Goal: Information Seeking & Learning: Check status

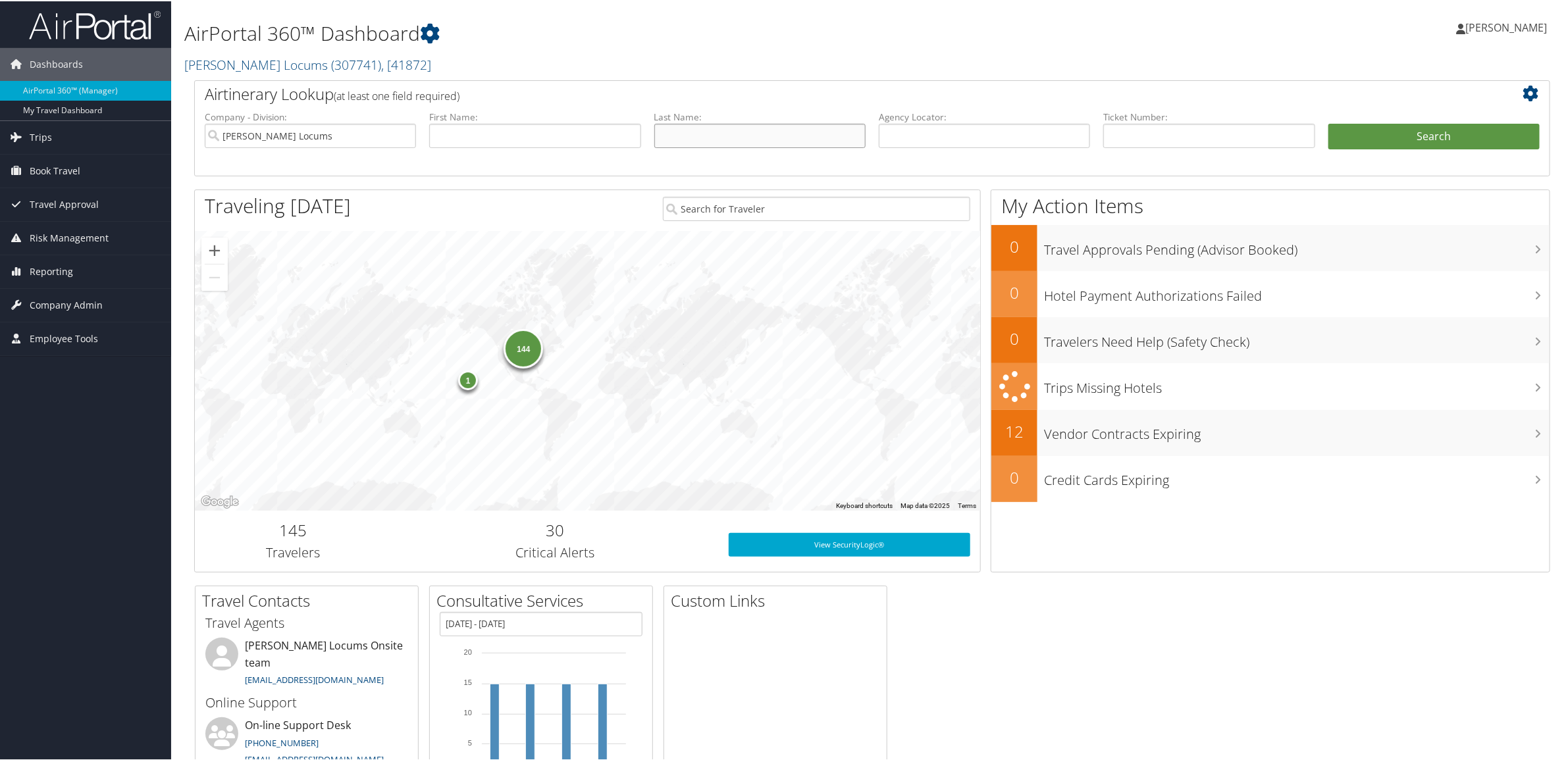
click at [833, 127] on input "text" at bounding box center [760, 134] width 211 height 25
click at [548, 140] on input "text" at bounding box center [535, 134] width 211 height 25
paste input "WILDRICK"
type input "WILDRICK"
drag, startPoint x: 520, startPoint y: 130, endPoint x: 88, endPoint y: 118, distance: 432.2
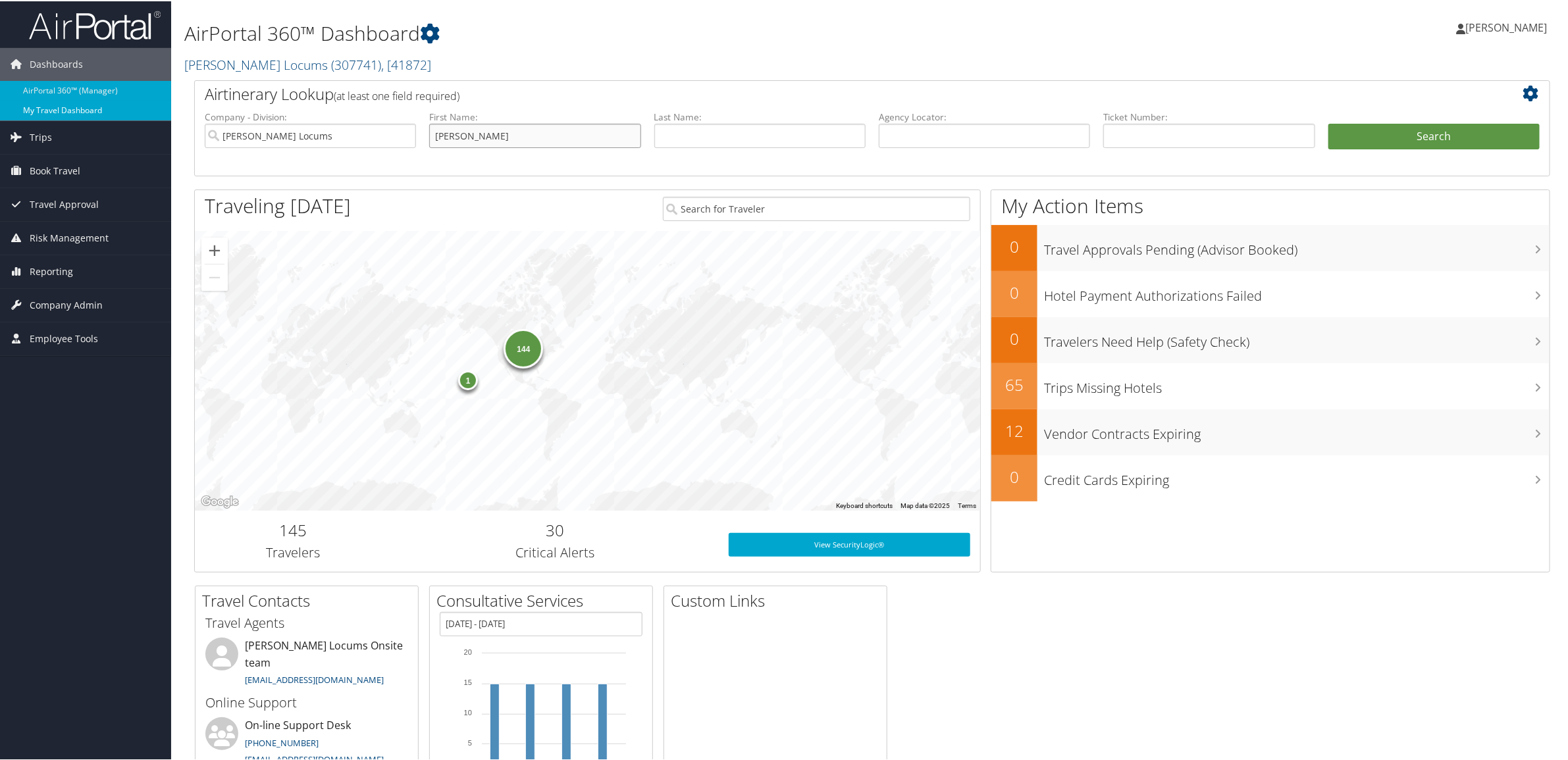
click at [112, 117] on div "Dashboards AirPortal 360™ (Manager) My Travel Dashboard Trips Airtinerary® Look…" at bounding box center [786, 428] width 1573 height 857
paste input "WILDRICK"
type input "WILDRICK"
click at [1442, 127] on button "Search" at bounding box center [1434, 136] width 211 height 27
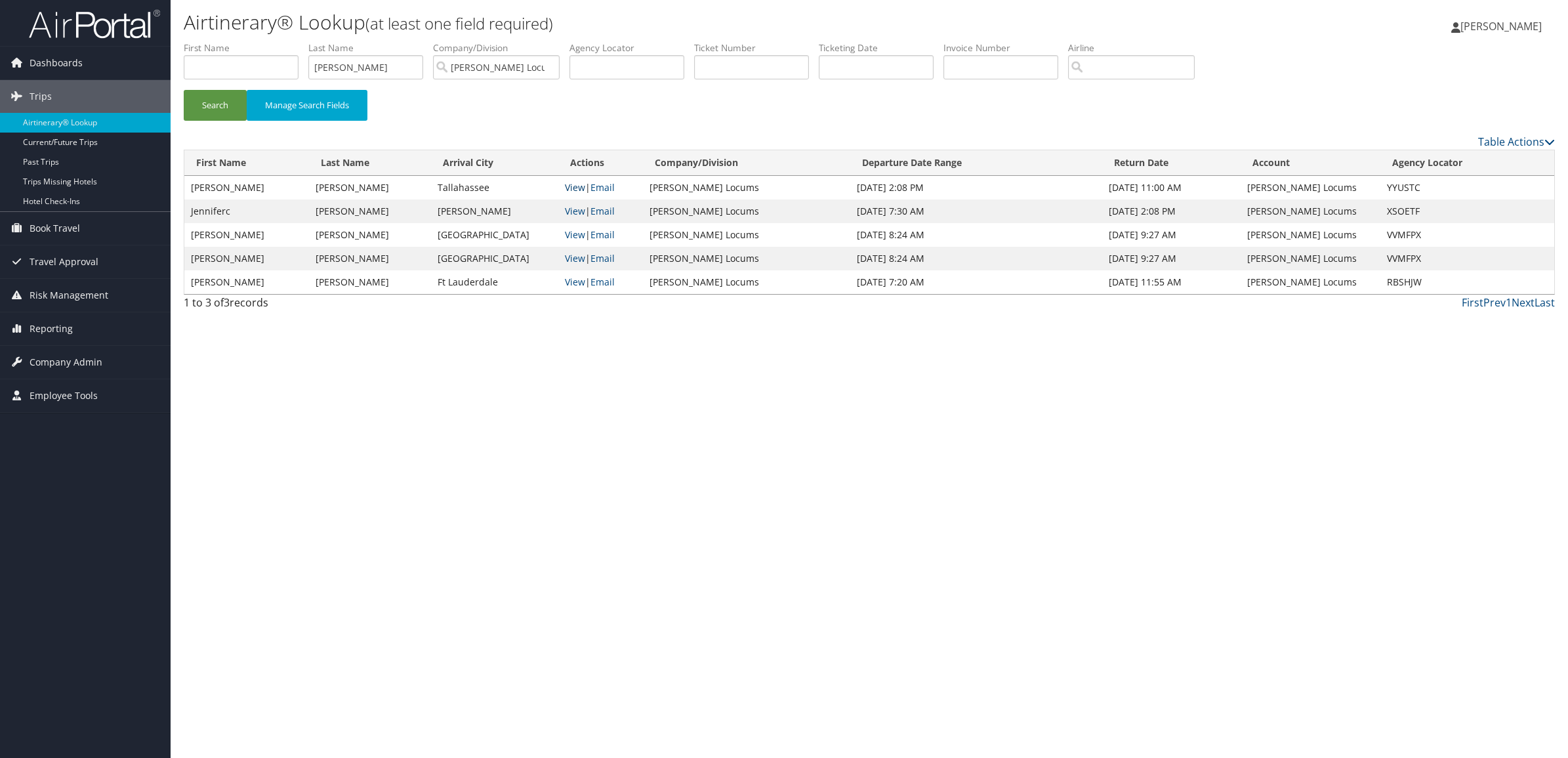
click at [582, 187] on link "View" at bounding box center [575, 187] width 21 height 13
click at [585, 261] on link "View" at bounding box center [575, 258] width 21 height 13
click at [585, 281] on link "View" at bounding box center [575, 282] width 21 height 13
click at [585, 188] on link "View" at bounding box center [575, 187] width 21 height 13
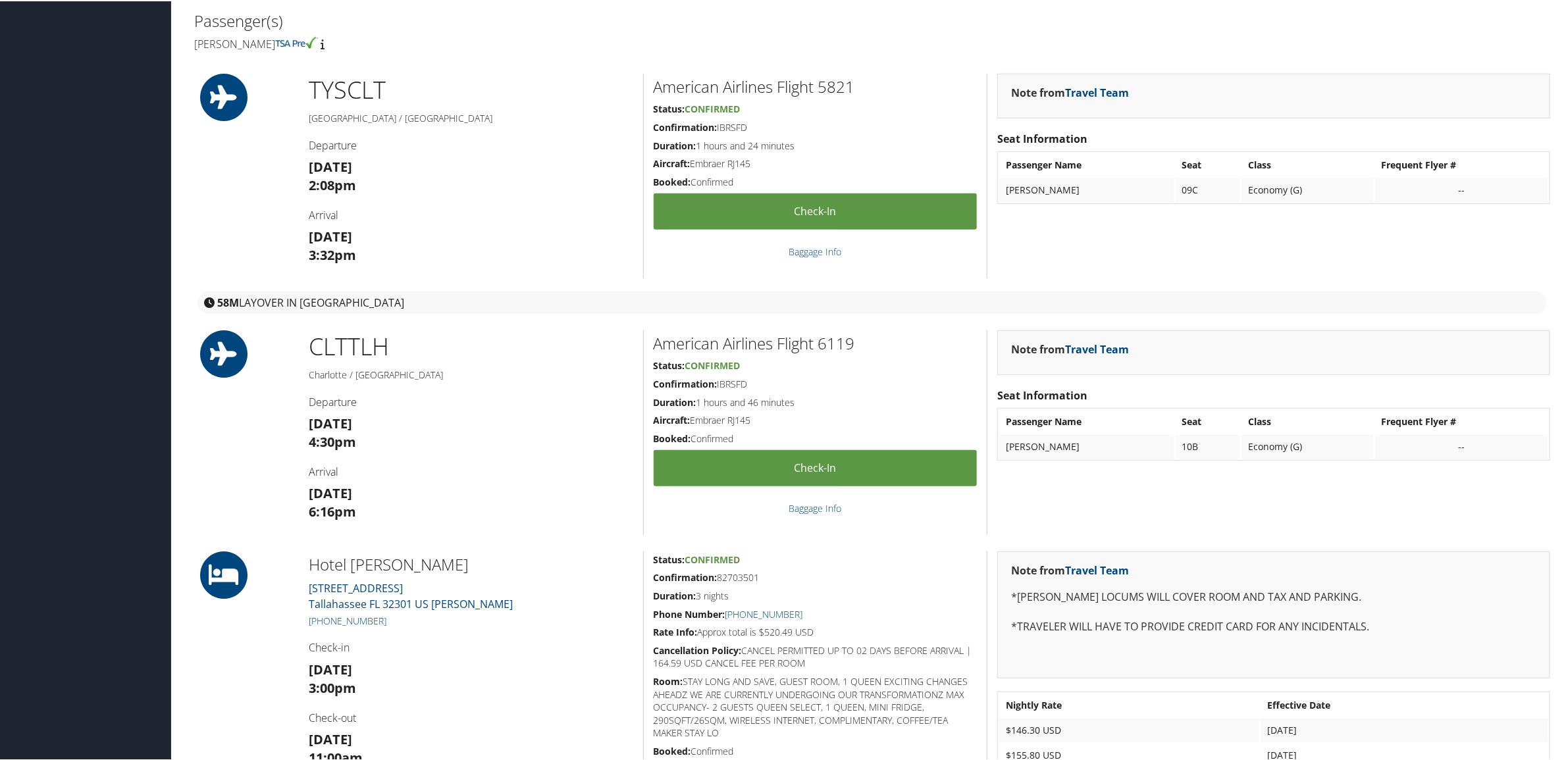
scroll to position [165, 0]
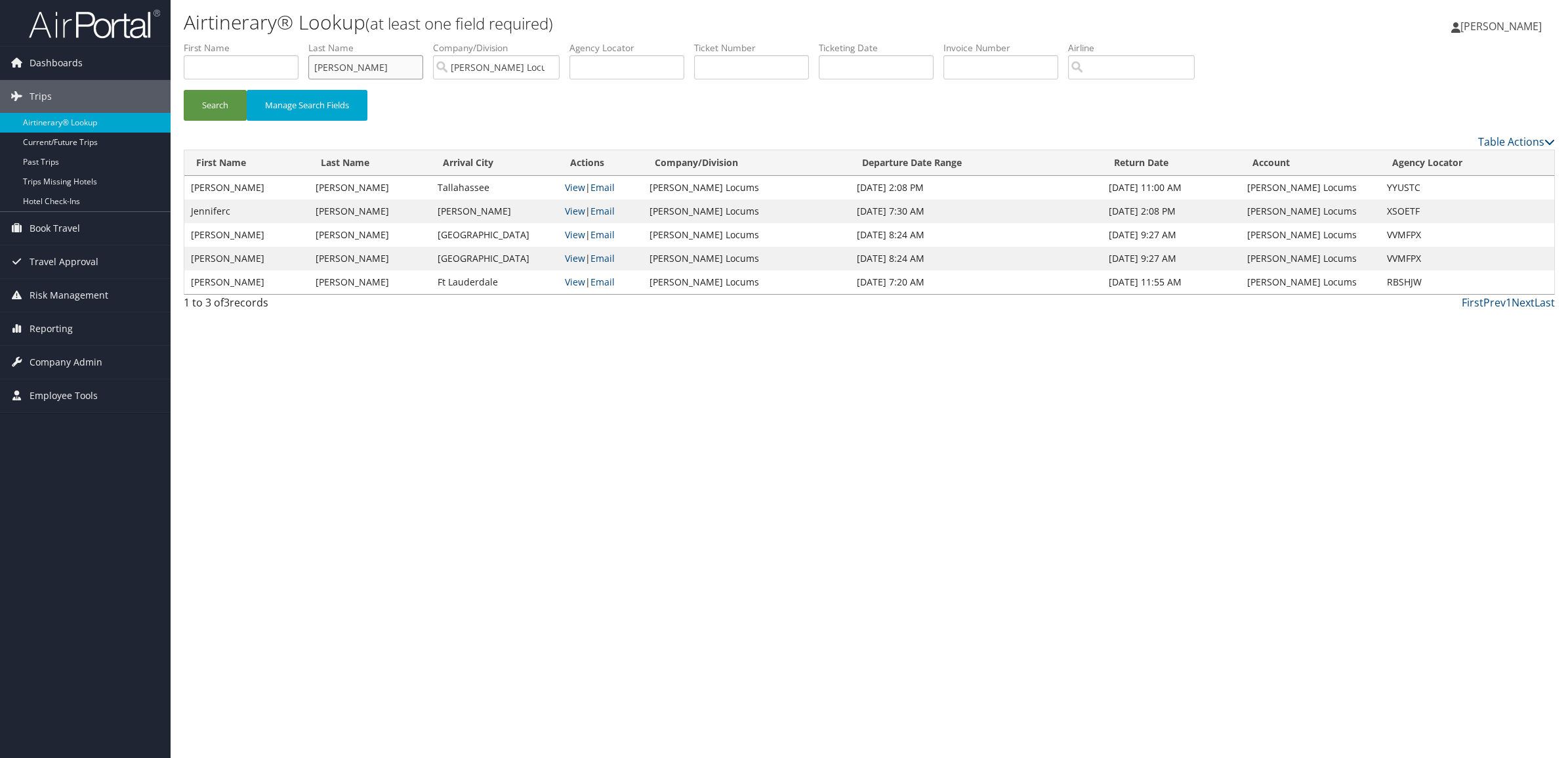
drag, startPoint x: 366, startPoint y: 66, endPoint x: 201, endPoint y: 64, distance: 165.0
click at [235, 41] on ul "First Name Last Name WILDRICK Departure City Arrival City Company/Division Haye…" at bounding box center [869, 41] width 1371 height 0
type input "tad"
click at [183, 90] on button "Search" at bounding box center [215, 105] width 63 height 31
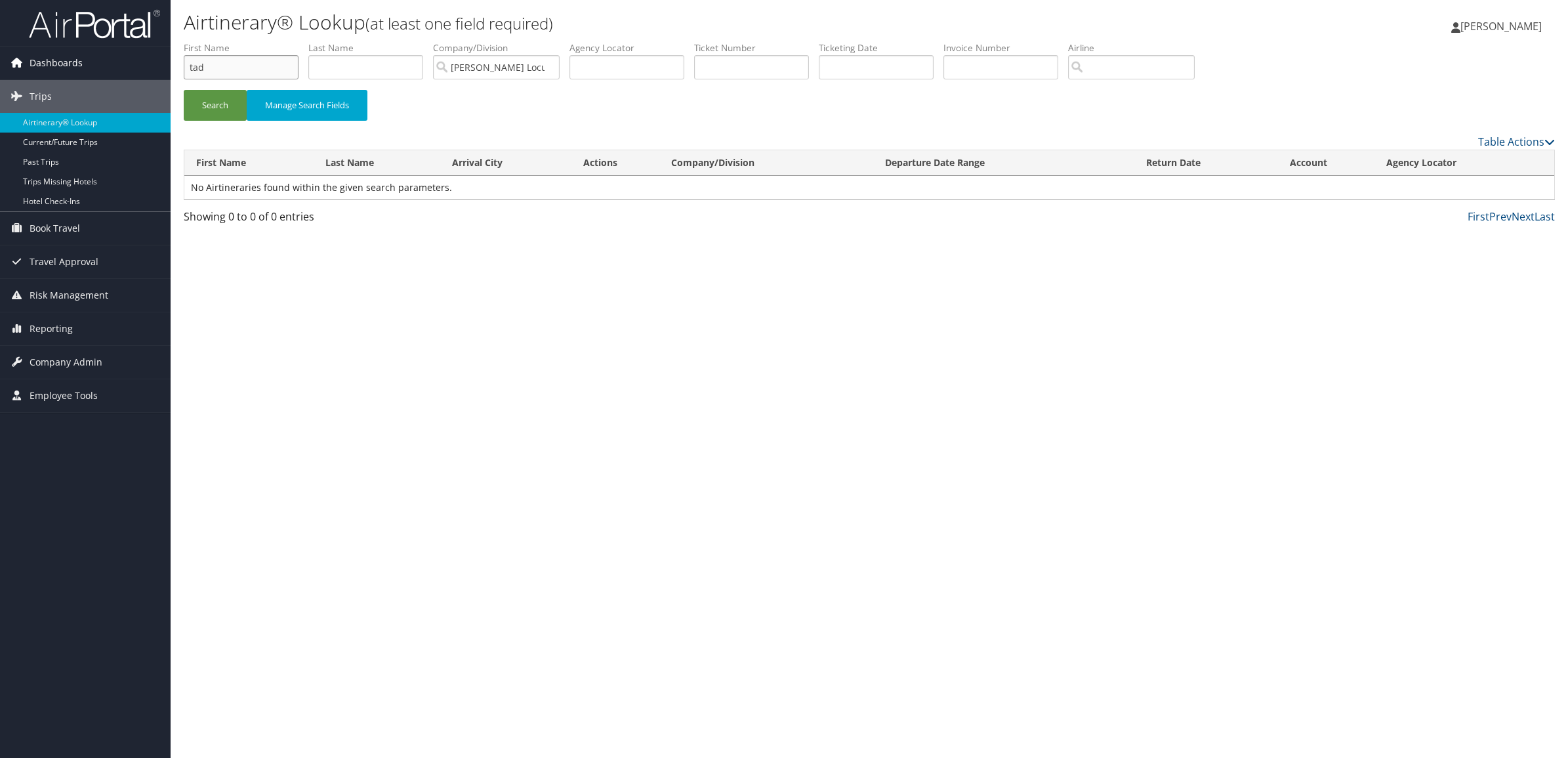
drag, startPoint x: 128, startPoint y: 66, endPoint x: 34, endPoint y: 51, distance: 95.2
click at [97, 63] on div "Dashboards AirPortal 360™ (Manager) My Travel Dashboard Trips Airtinerary® Look…" at bounding box center [784, 379] width 1568 height 758
type input "wildrick"
click at [183, 90] on button "Search" at bounding box center [215, 105] width 63 height 31
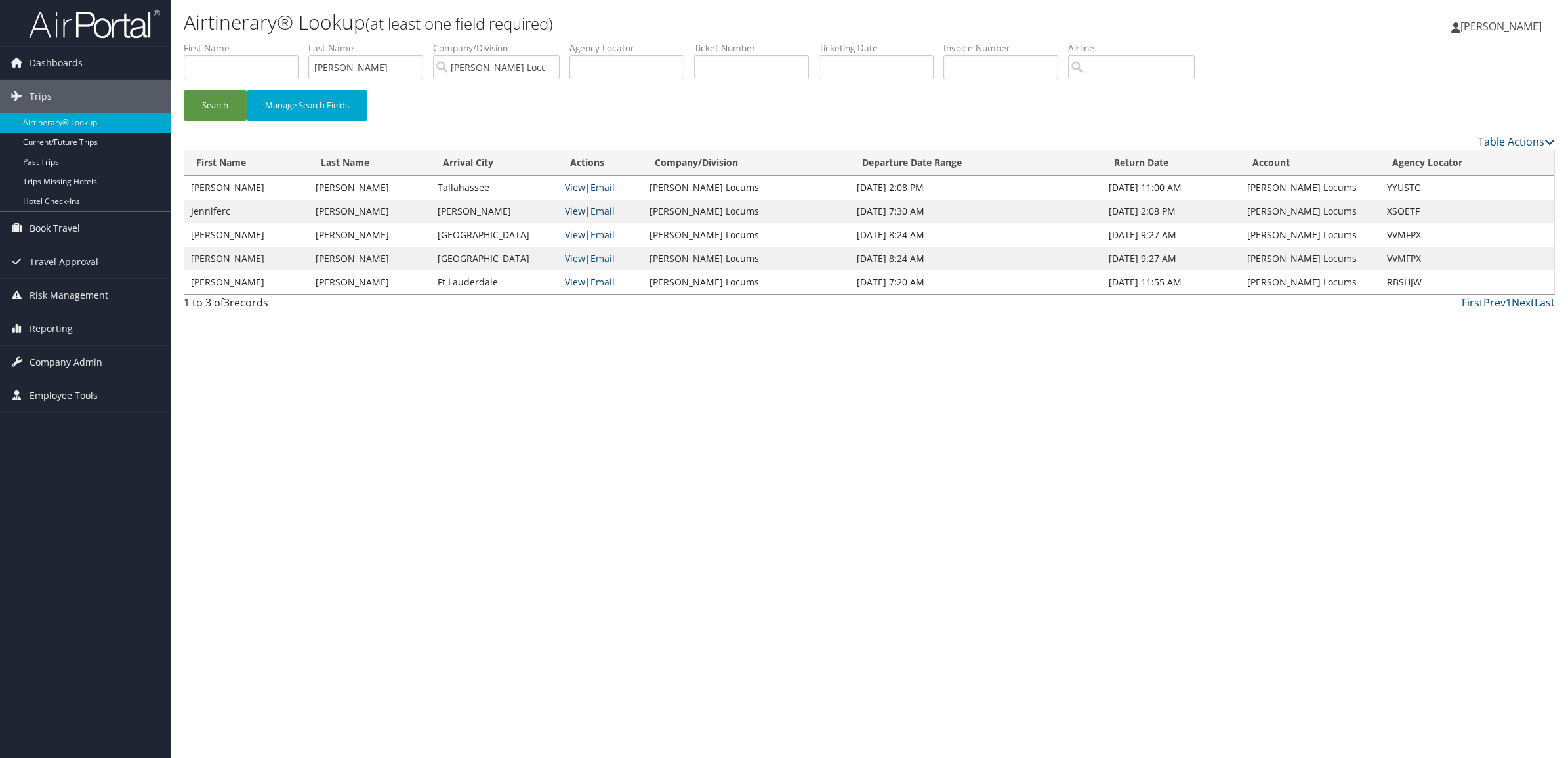
click at [584, 209] on link "View" at bounding box center [575, 211] width 21 height 13
click at [578, 232] on link "View" at bounding box center [575, 235] width 21 height 13
click at [581, 260] on link "View" at bounding box center [575, 258] width 21 height 13
click at [584, 284] on link "View" at bounding box center [575, 282] width 21 height 13
click at [362, 69] on input "wildrick" at bounding box center [365, 67] width 115 height 25
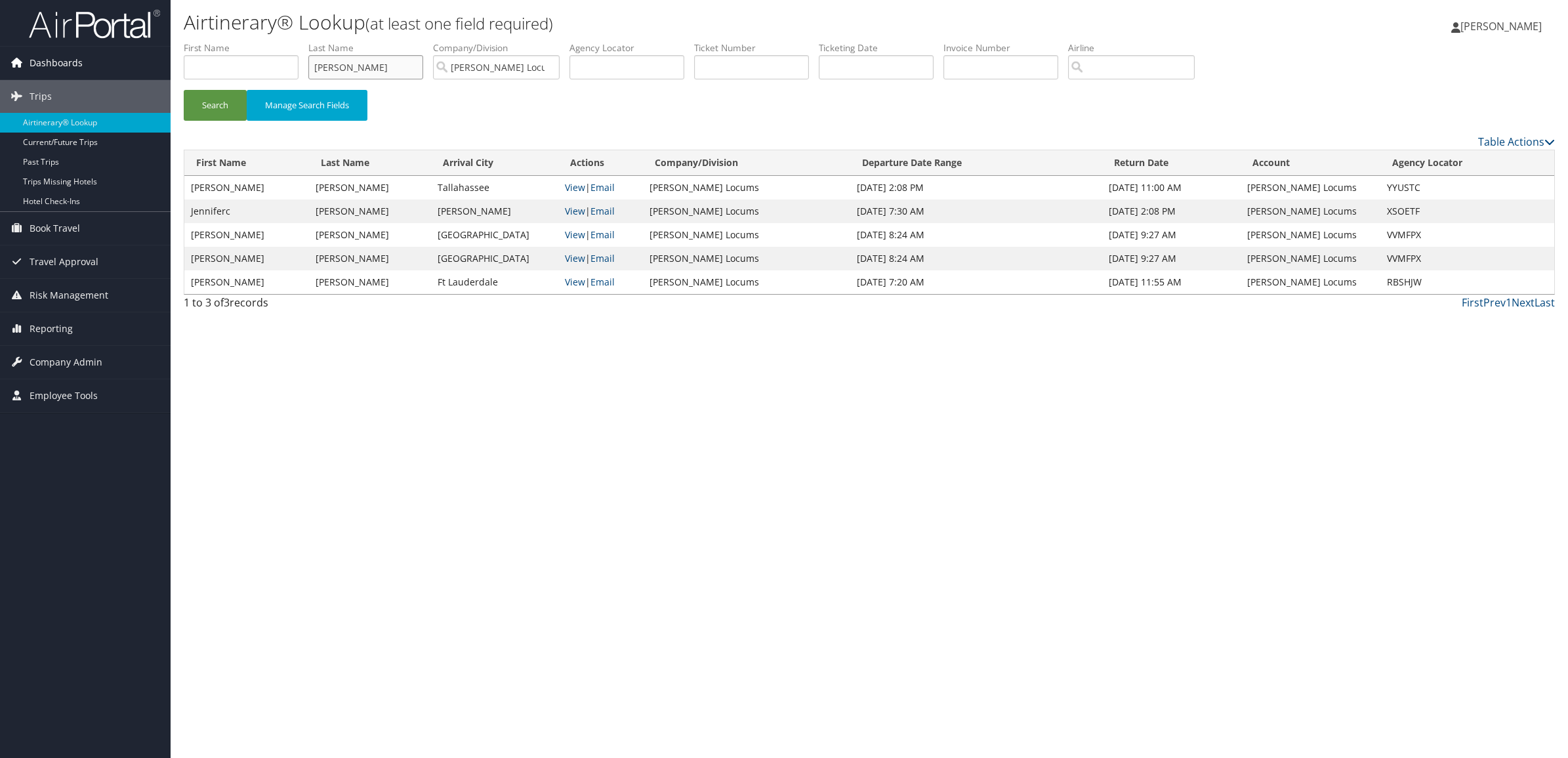
click at [183, 46] on form "First Name Last Name wildrick Departure City Arrival City Company/Division Haye…" at bounding box center [869, 87] width 1371 height 92
click at [585, 182] on link "View" at bounding box center [575, 187] width 21 height 13
click at [350, 74] on input "text" at bounding box center [365, 67] width 115 height 25
type input "dalfo"
click at [183, 90] on button "Search" at bounding box center [215, 105] width 63 height 31
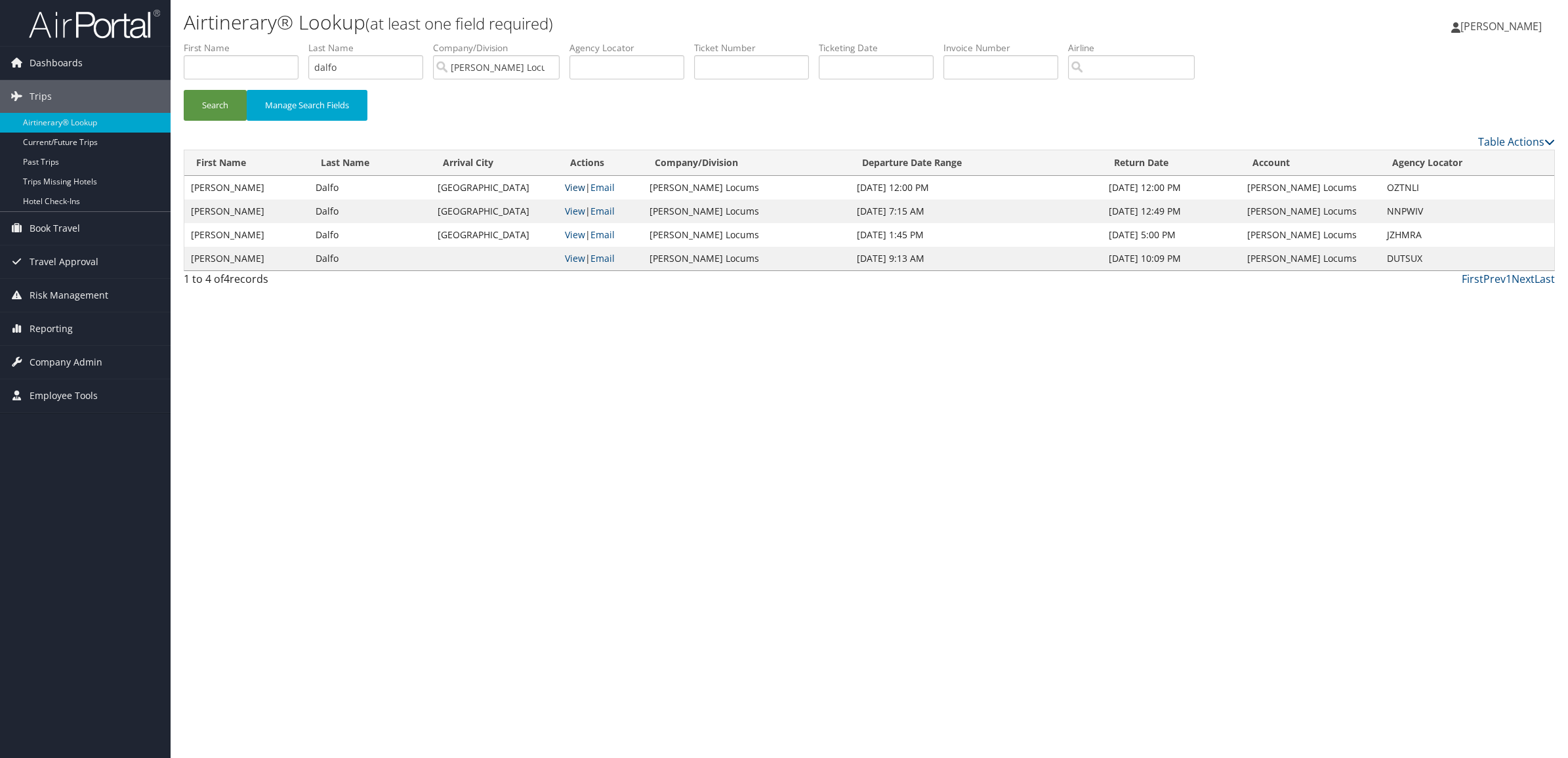
click at [585, 185] on link "View" at bounding box center [575, 187] width 21 height 13
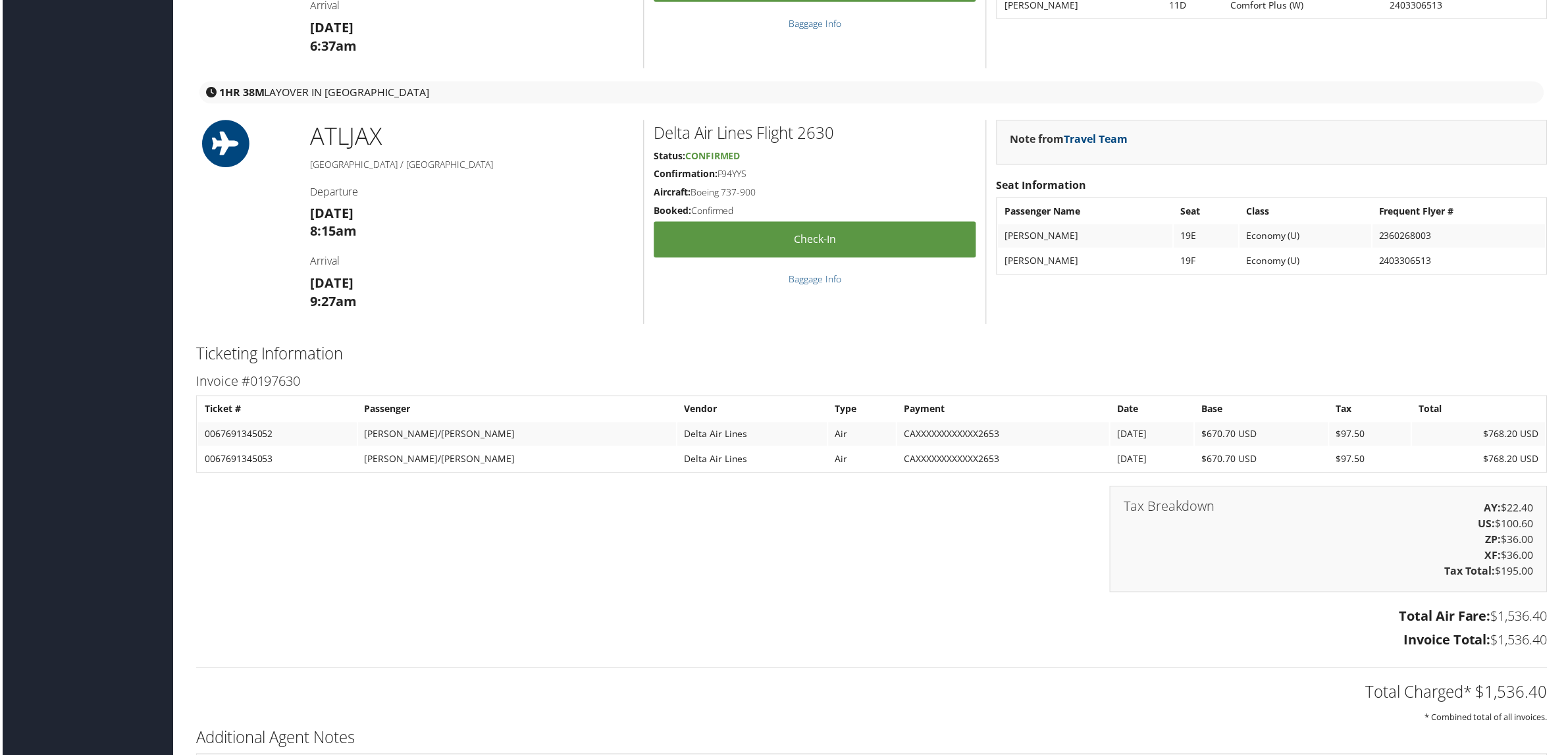
scroll to position [1309, 0]
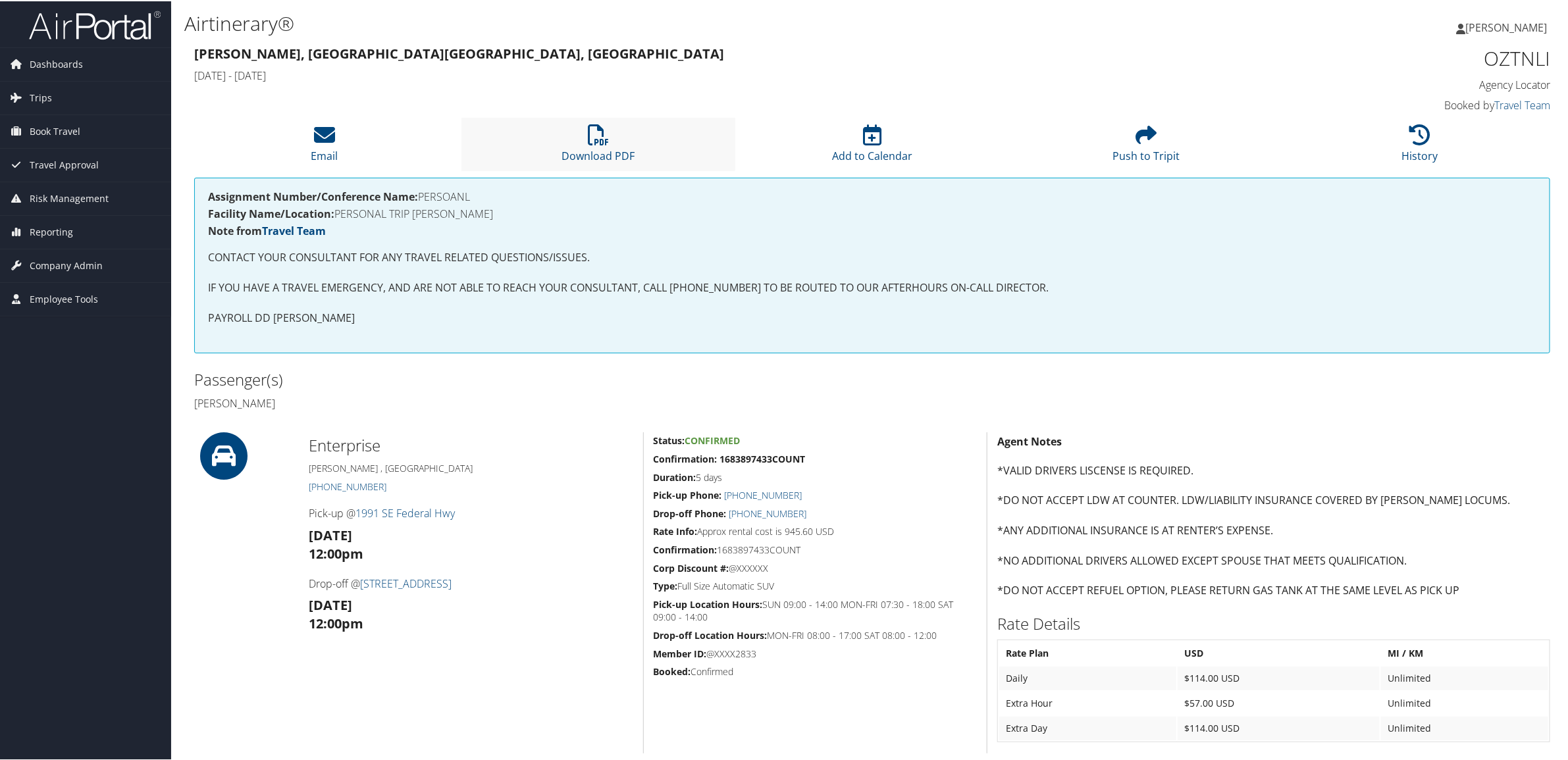
click at [561, 142] on li "Download PDF" at bounding box center [598, 143] width 274 height 53
drag, startPoint x: 560, startPoint y: 127, endPoint x: 590, endPoint y: 66, distance: 68.0
click at [590, 66] on div "Stuart, FL Greenville, NC Sun 05 Oct 2025 - Fri 10 Oct 2025" at bounding box center [700, 64] width 1032 height 46
